Goal: Transaction & Acquisition: Subscribe to service/newsletter

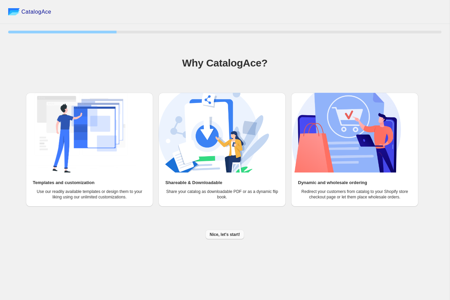
click at [210, 237] on button "Nice, let's start!" at bounding box center [224, 235] width 38 height 10
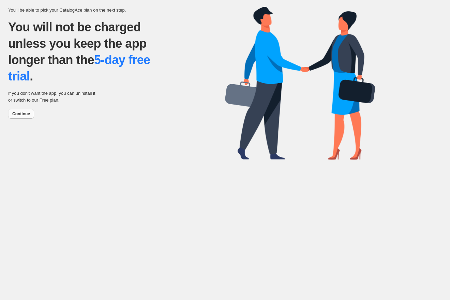
click at [24, 114] on span "Continue" at bounding box center [21, 113] width 18 height 5
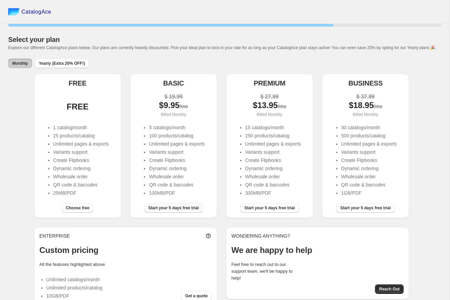
click at [170, 210] on span "Start your 5 days free trial" at bounding box center [173, 207] width 50 height 5
click at [170, 212] on div "Start your 5 days free trial" at bounding box center [173, 208] width 59 height 10
